Goal: Browse casually

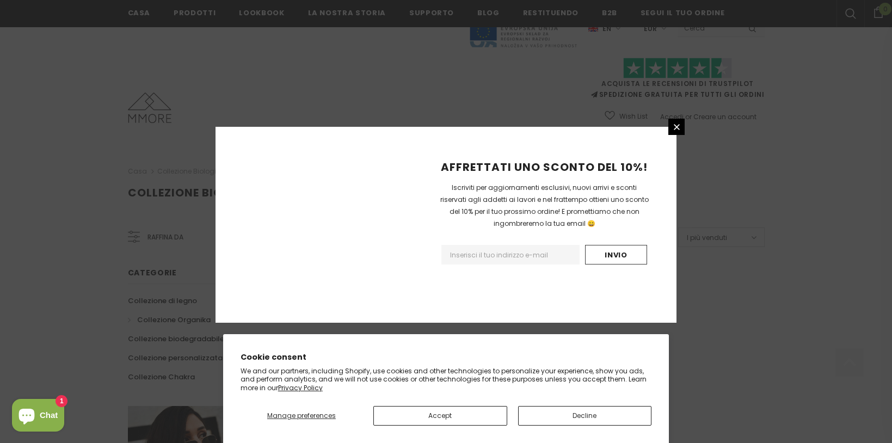
scroll to position [672, 0]
